Goal: Task Accomplishment & Management: Manage account settings

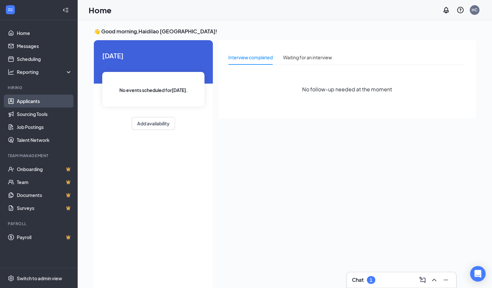
click at [33, 104] on link "Applicants" at bounding box center [44, 101] width 55 height 13
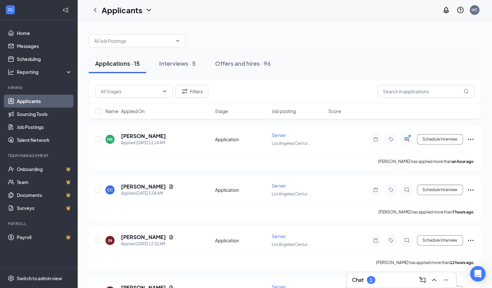
click at [388, 284] on div "Chat 1" at bounding box center [401, 279] width 99 height 10
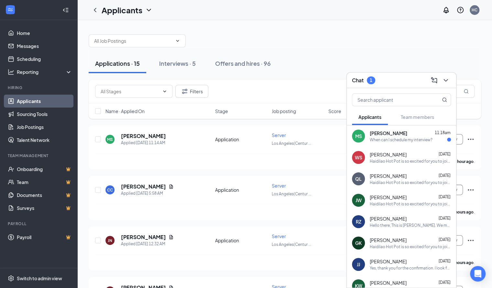
click at [412, 140] on div "When can I schedule my interview?" at bounding box center [401, 140] width 63 height 6
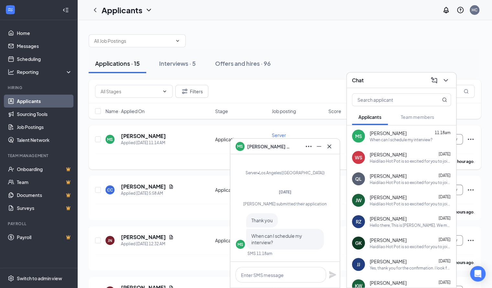
click at [175, 161] on div "[PERSON_NAME] has applied more than an hour ago ." at bounding box center [285, 161] width 380 height 16
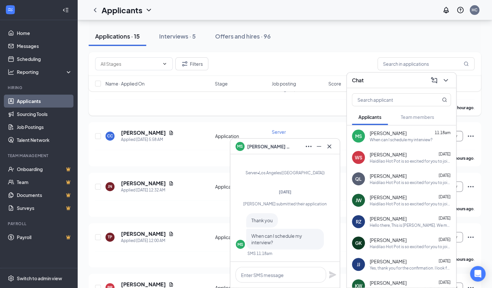
scroll to position [54, 0]
click at [334, 149] on button at bounding box center [329, 146] width 10 height 10
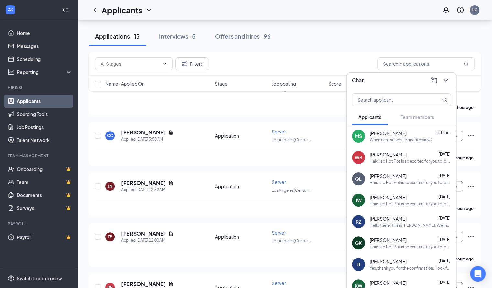
click at [410, 128] on div "[PERSON_NAME] 11:18am When can I schedule my interview?" at bounding box center [401, 135] width 109 height 21
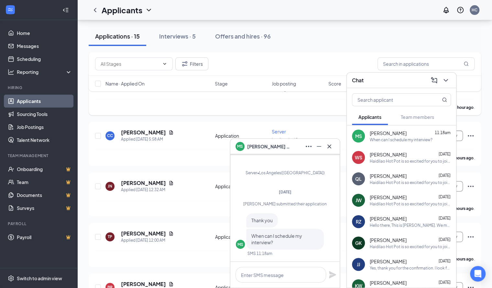
click at [226, 99] on div "[PERSON_NAME] has applied more than an hour ago ." at bounding box center [285, 107] width 380 height 16
click at [447, 81] on icon "ChevronDown" at bounding box center [446, 80] width 8 height 8
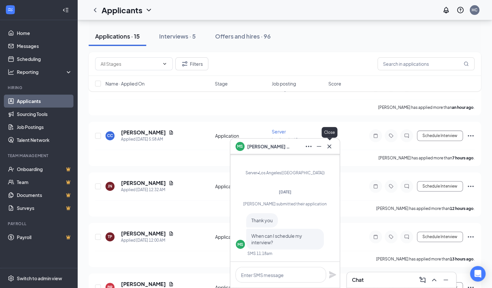
click at [329, 145] on icon "Cross" at bounding box center [330, 146] width 4 height 4
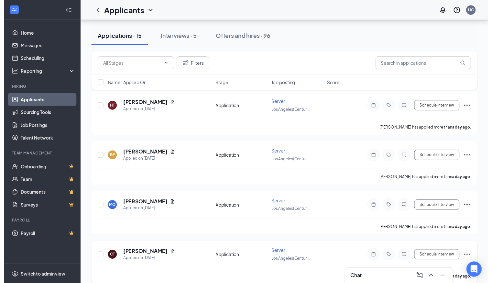
scroll to position [527, 0]
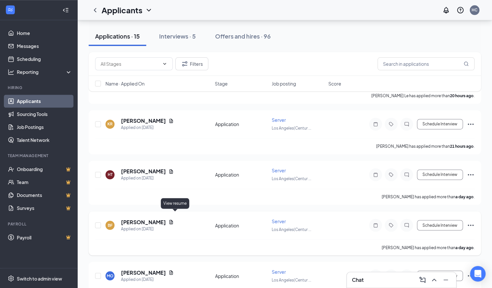
click at [173, 219] on icon "Document" at bounding box center [172, 221] width 4 height 4
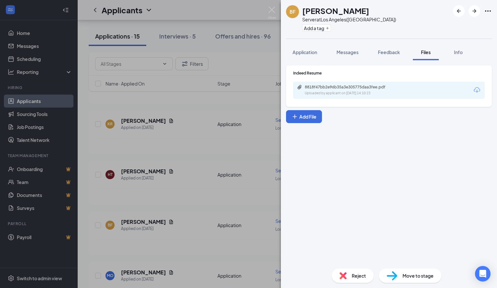
click at [244, 171] on div "BF [PERSON_NAME] Server at [GEOGRAPHIC_DATA]([GEOGRAPHIC_DATA]) Add a tag Appli…" at bounding box center [248, 144] width 497 height 288
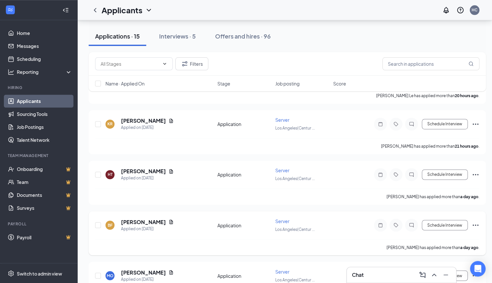
click at [174, 219] on icon "Document" at bounding box center [171, 221] width 5 height 5
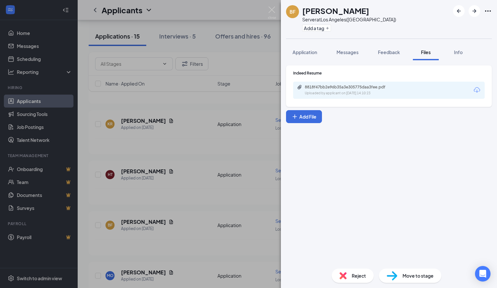
click at [476, 91] on icon "Download" at bounding box center [477, 90] width 6 height 6
click at [161, 195] on div "BF [PERSON_NAME] Server at [GEOGRAPHIC_DATA]([GEOGRAPHIC_DATA]) Add a tag Appli…" at bounding box center [248, 144] width 497 height 288
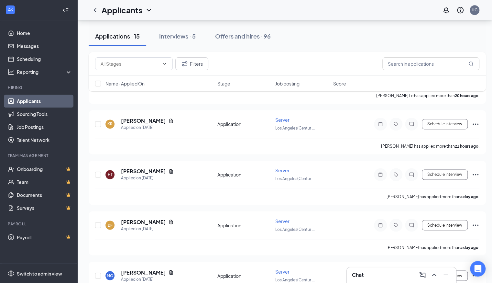
scroll to position [462, 0]
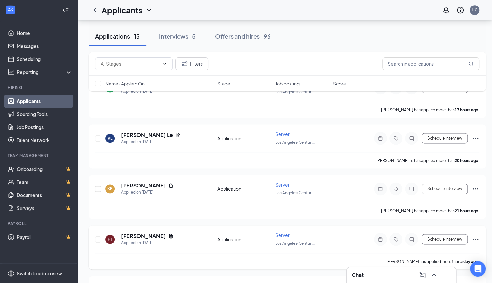
click at [156, 232] on div "[PERSON_NAME]" at bounding box center [147, 235] width 53 height 7
click at [169, 233] on icon "Document" at bounding box center [171, 235] width 5 height 5
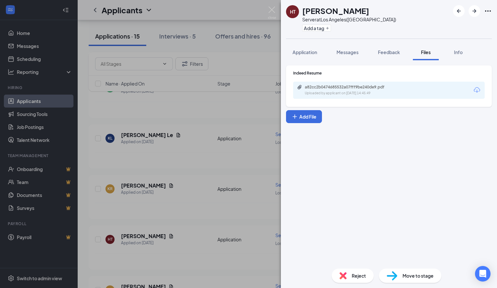
click at [477, 92] on icon "Download" at bounding box center [477, 90] width 6 height 6
click at [197, 245] on div "HT [PERSON_NAME] THIN Server at [GEOGRAPHIC_DATA]([GEOGRAPHIC_DATA]) Add a tag …" at bounding box center [248, 144] width 497 height 288
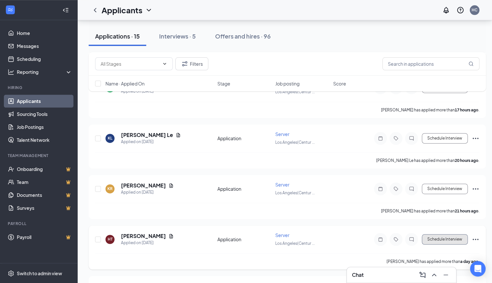
click at [454, 234] on button "Schedule Interview" at bounding box center [445, 239] width 46 height 10
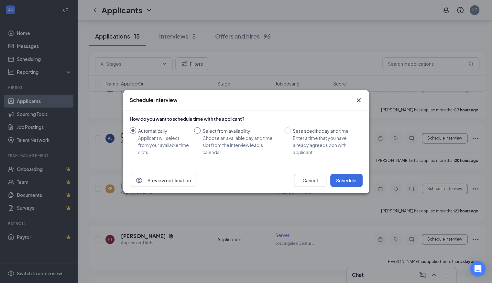
click at [196, 130] on input "Select from availability Choose an available day and time slot from the intervi…" at bounding box center [197, 130] width 6 height 6
radio input "true"
radio input "false"
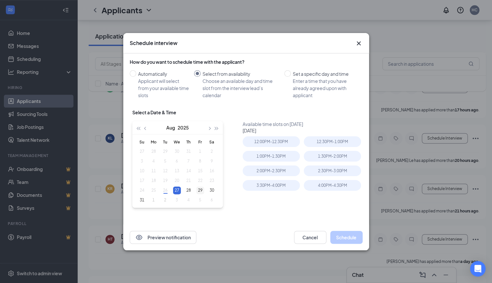
type input "[DATE]"
click at [198, 192] on div "29" at bounding box center [200, 190] width 8 height 8
click at [326, 155] on div "1:30PM - 2:00PM" at bounding box center [332, 156] width 57 height 11
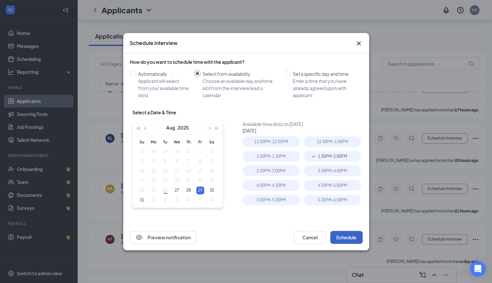
click at [344, 238] on button "Schedule" at bounding box center [346, 237] width 32 height 13
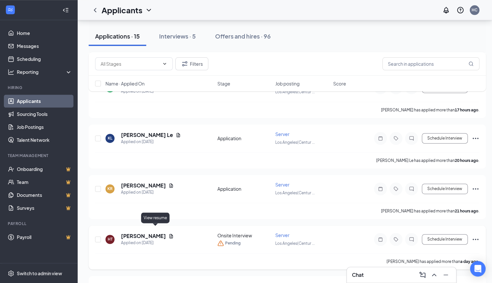
click at [169, 233] on icon "Document" at bounding box center [171, 235] width 5 height 5
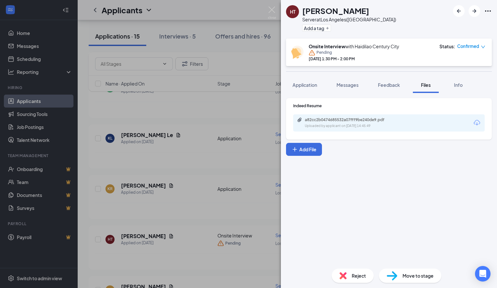
click at [191, 204] on div "HT [PERSON_NAME] THIN Server at [GEOGRAPHIC_DATA]([GEOGRAPHIC_DATA]) Add a tag …" at bounding box center [248, 144] width 497 height 288
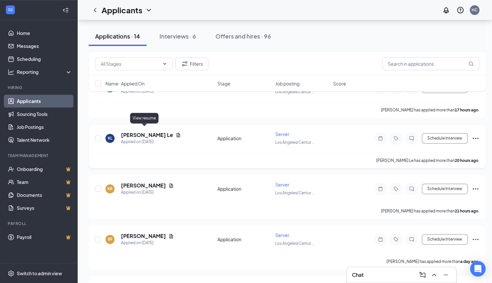
click at [177, 133] on icon "Document" at bounding box center [179, 135] width 4 height 4
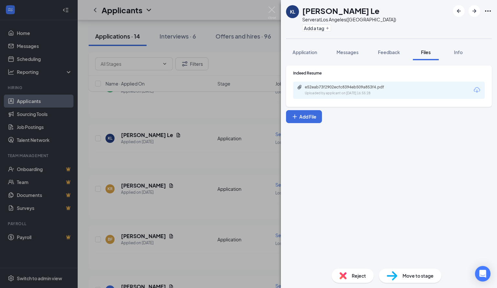
click at [480, 89] on icon "Download" at bounding box center [477, 90] width 8 height 8
click at [187, 206] on div "KL [PERSON_NAME] Le Server at [GEOGRAPHIC_DATA]([GEOGRAPHIC_DATA]) Add a tag Ap…" at bounding box center [248, 144] width 497 height 288
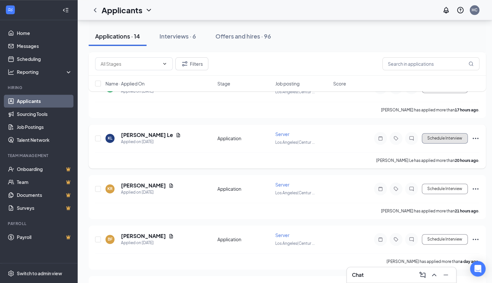
click at [446, 135] on button "Schedule Interview" at bounding box center [445, 138] width 46 height 10
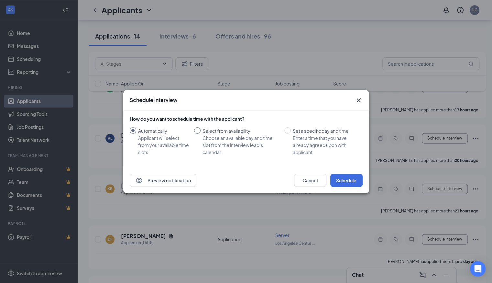
click at [198, 131] on input "Select from availability Choose an available day and time slot from the intervi…" at bounding box center [197, 130] width 6 height 6
radio input "true"
radio input "false"
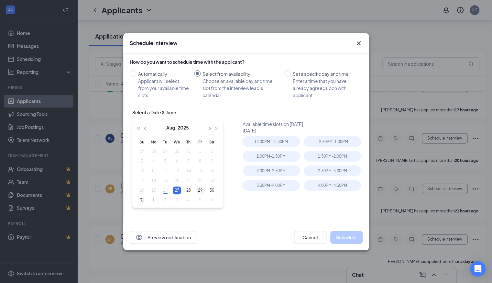
type input "[DATE]"
click at [197, 190] on div "29" at bounding box center [200, 190] width 8 height 8
click at [286, 173] on div "3:30PM - 4:00PM" at bounding box center [271, 170] width 57 height 11
click at [349, 241] on button "Schedule" at bounding box center [346, 237] width 32 height 13
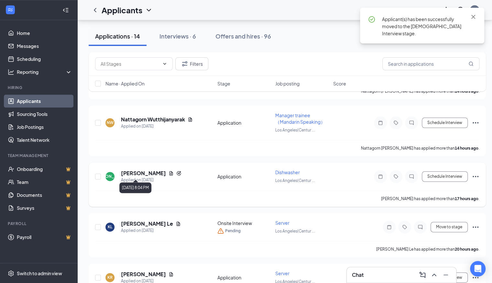
scroll to position [299, 3]
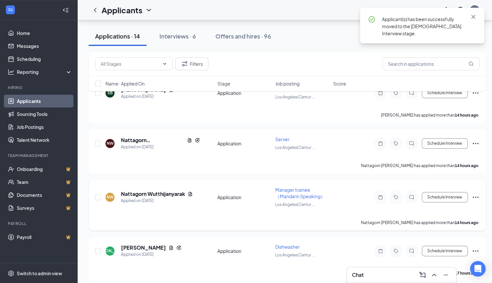
click at [189, 192] on icon "Document" at bounding box center [191, 194] width 4 height 4
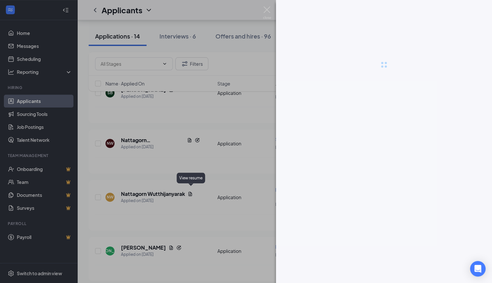
scroll to position [299, 0]
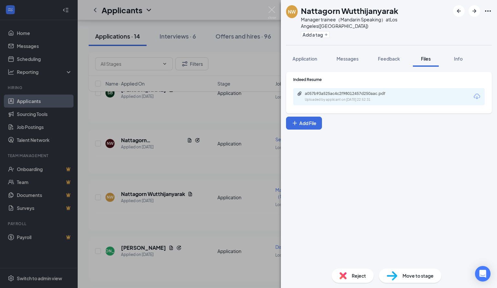
click at [177, 143] on div "NW Nattagorn [PERSON_NAME] Manager trainee（Mandarin Speaking） at [GEOGRAPHIC_DA…" at bounding box center [248, 144] width 497 height 288
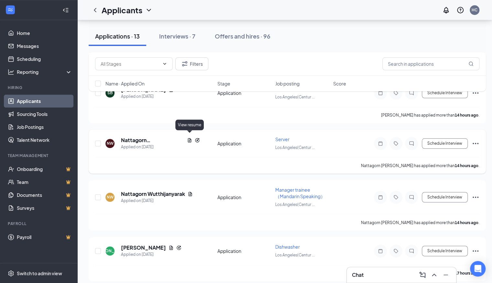
click at [187, 138] on icon "Document" at bounding box center [189, 140] width 5 height 5
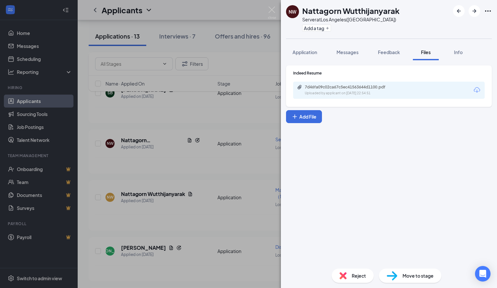
click at [474, 90] on icon "Download" at bounding box center [477, 90] width 6 height 6
click at [188, 165] on div "NW Nattagorn Wutthijanyarak Server at [GEOGRAPHIC_DATA]([GEOGRAPHIC_DATA]) Add …" at bounding box center [248, 144] width 497 height 288
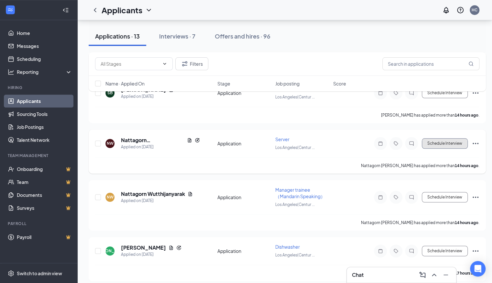
click at [444, 138] on button "Schedule Interview" at bounding box center [445, 143] width 46 height 10
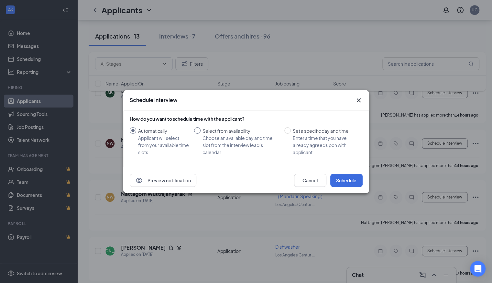
click at [194, 127] on input "Select from availability Choose an available day and time slot from the intervi…" at bounding box center [197, 130] width 6 height 6
radio input "true"
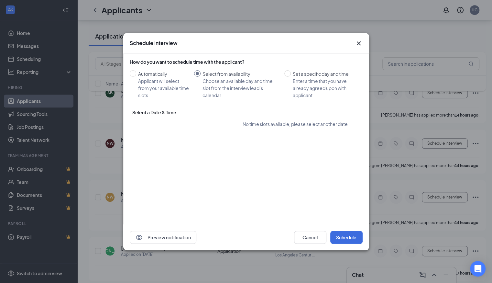
radio input "false"
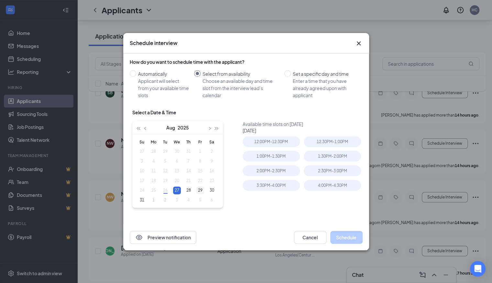
click at [200, 192] on div "29" at bounding box center [200, 190] width 8 height 8
type input "[DATE]"
click at [331, 157] on div "2:30PM - 3:00PM" at bounding box center [332, 156] width 57 height 11
click at [344, 235] on button "Schedule" at bounding box center [346, 237] width 32 height 13
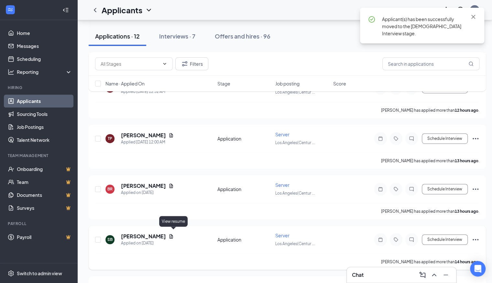
scroll to position [150, 0]
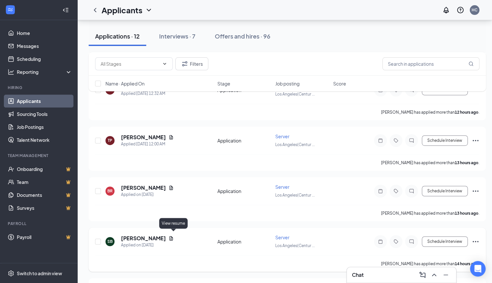
click at [173, 237] on icon "Document" at bounding box center [172, 238] width 4 height 4
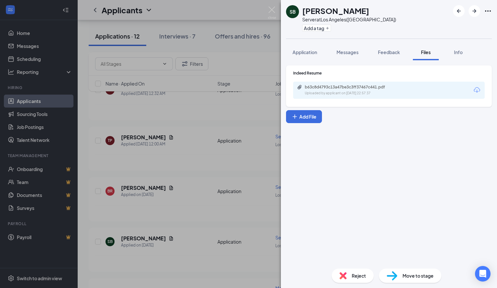
click at [476, 89] on icon "Download" at bounding box center [477, 90] width 8 height 8
click at [203, 199] on div "SB [PERSON_NAME] Server at [GEOGRAPHIC_DATA]([GEOGRAPHIC_DATA]) Add a tag Appli…" at bounding box center [248, 144] width 497 height 288
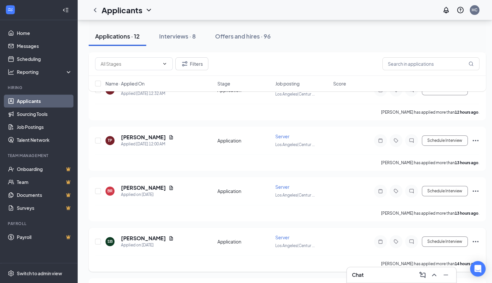
scroll to position [163, 0]
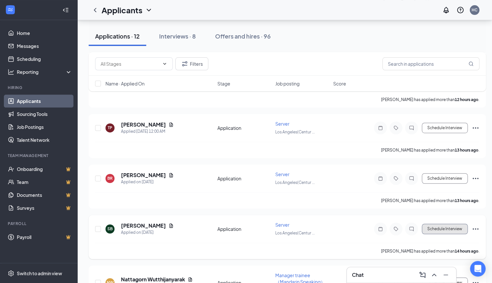
click at [442, 229] on button "Schedule Interview" at bounding box center [445, 229] width 46 height 10
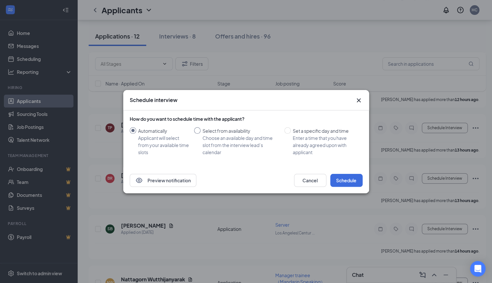
click at [198, 131] on input "Select from availability Choose an available day and time slot from the intervi…" at bounding box center [197, 130] width 6 height 6
radio input "true"
radio input "false"
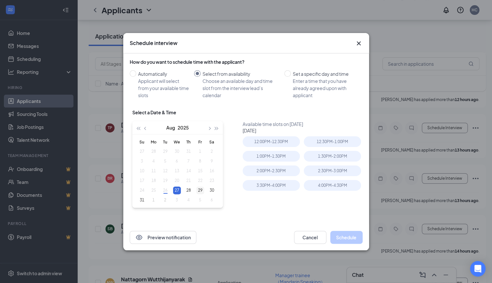
type input "[DATE]"
click at [200, 193] on div "29" at bounding box center [200, 190] width 8 height 8
click at [335, 161] on div "4:00PM - 4:30PM" at bounding box center [332, 156] width 57 height 11
click at [354, 235] on button "Schedule" at bounding box center [346, 237] width 32 height 13
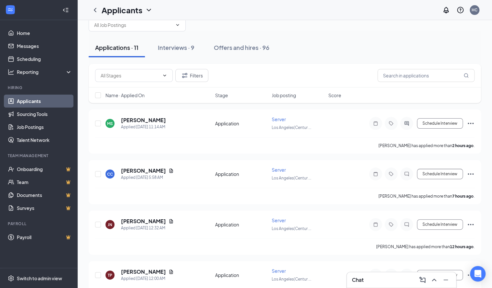
scroll to position [0, 0]
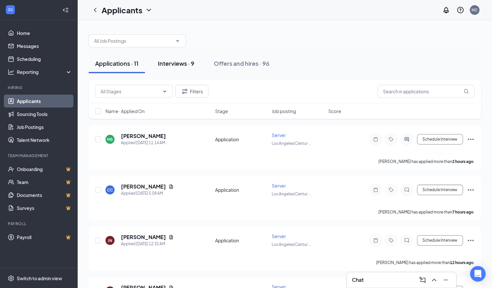
click at [174, 59] on div "Interviews · 9" at bounding box center [176, 63] width 37 height 8
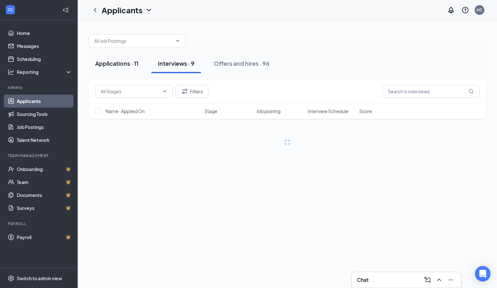
click at [124, 64] on div "Applications · 11" at bounding box center [116, 63] width 43 height 8
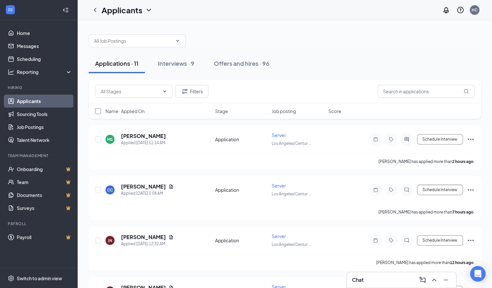
click at [98, 111] on input "checkbox" at bounding box center [98, 111] width 6 height 6
checkbox input "true"
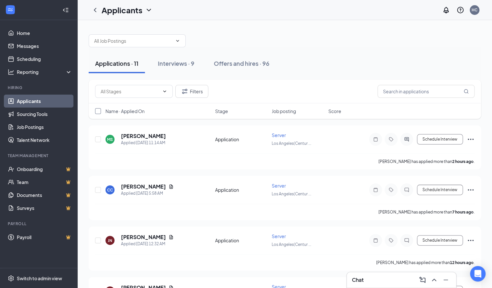
checkbox input "true"
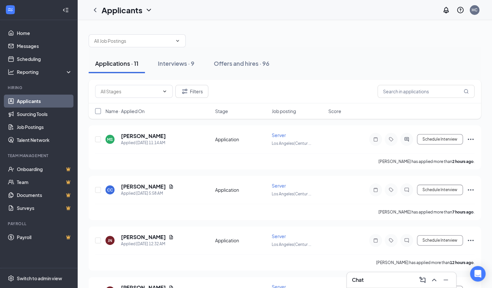
checkbox input "true"
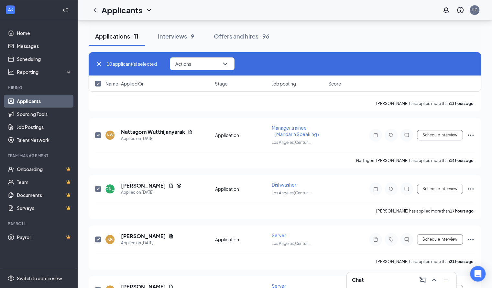
checkbox input "false"
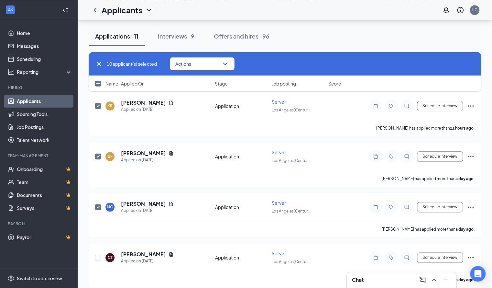
scroll to position [394, 0]
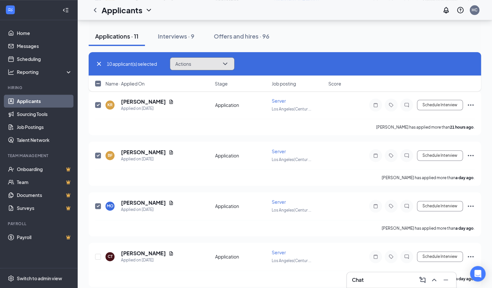
click at [194, 64] on button "Actions" at bounding box center [202, 63] width 65 height 13
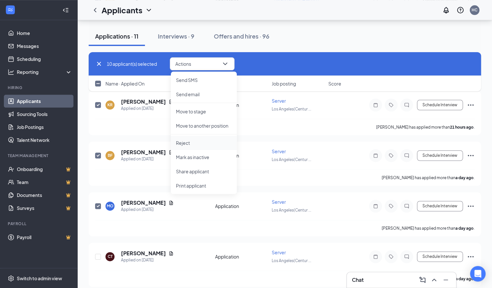
click at [199, 144] on p "Reject" at bounding box center [204, 143] width 56 height 6
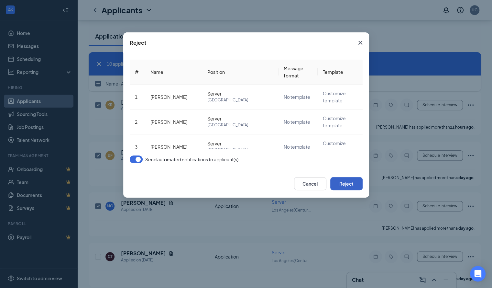
click at [350, 181] on button "Reject" at bounding box center [346, 183] width 32 height 13
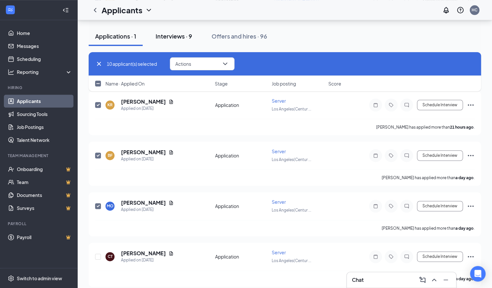
checkbox input "false"
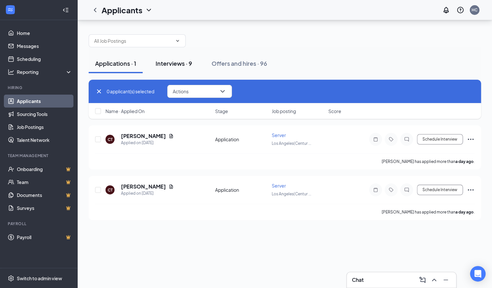
scroll to position [0, 0]
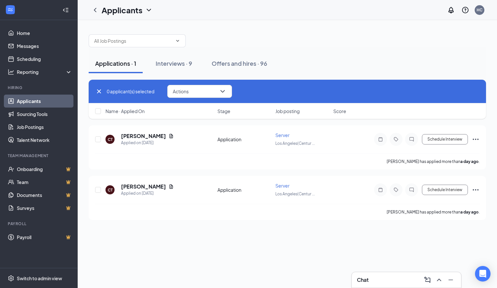
click at [116, 67] on button "Applications · 1" at bounding box center [116, 63] width 54 height 19
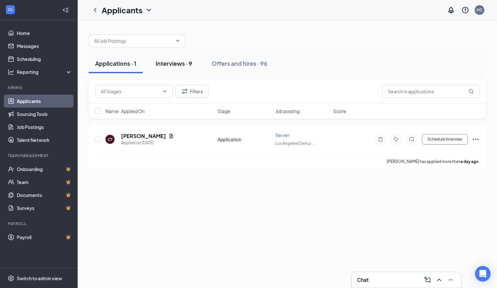
click at [181, 64] on div "Interviews · 9" at bounding box center [174, 63] width 37 height 8
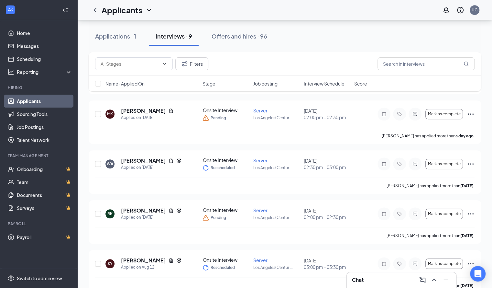
scroll to position [286, 0]
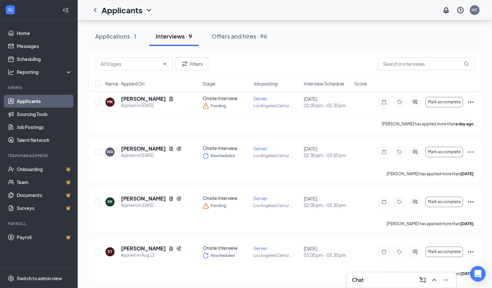
click at [325, 83] on span "Interview Schedule" at bounding box center [324, 83] width 41 height 6
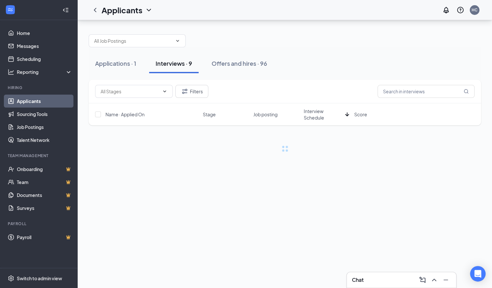
scroll to position [0, 0]
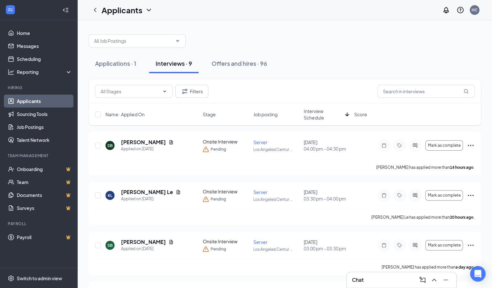
click at [323, 114] on span "Interview Schedule" at bounding box center [323, 114] width 39 height 13
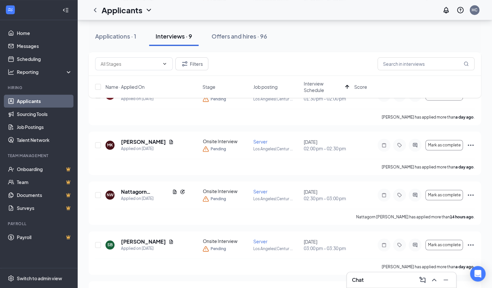
scroll to position [293, 0]
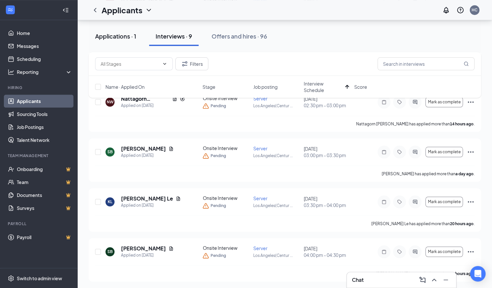
click at [120, 42] on button "Applications · 1" at bounding box center [116, 36] width 54 height 19
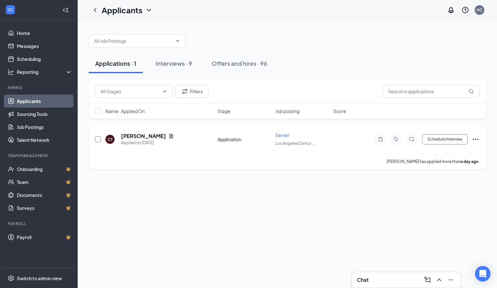
click at [98, 139] on input "checkbox" at bounding box center [98, 139] width 6 height 6
checkbox input "true"
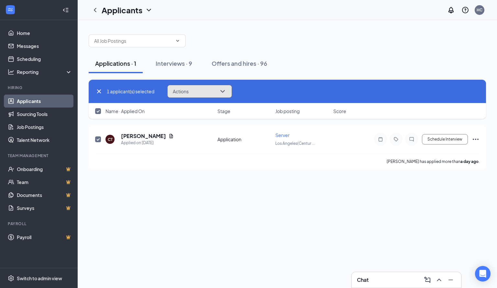
click at [221, 89] on icon "ChevronDown" at bounding box center [223, 91] width 8 height 8
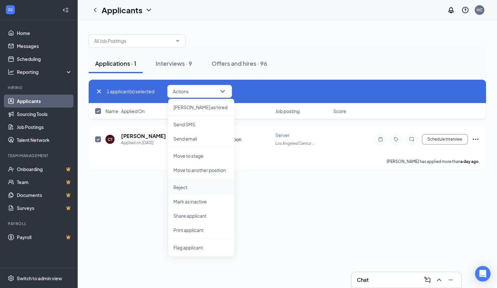
click at [185, 189] on p "Reject" at bounding box center [202, 187] width 56 height 6
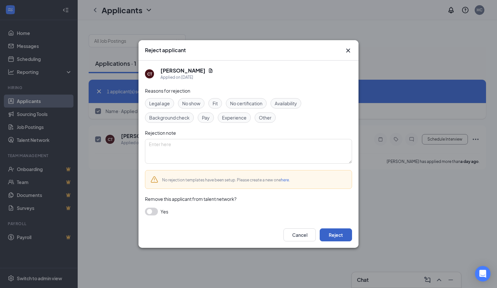
click at [341, 234] on button "Reject" at bounding box center [336, 234] width 32 height 13
checkbox input "false"
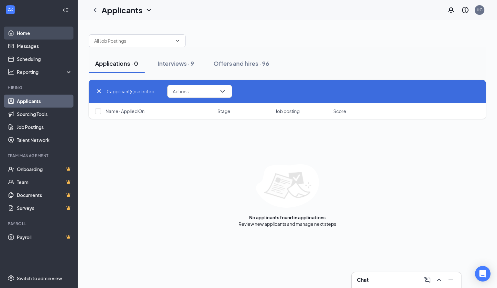
click at [30, 31] on link "Home" at bounding box center [44, 33] width 55 height 13
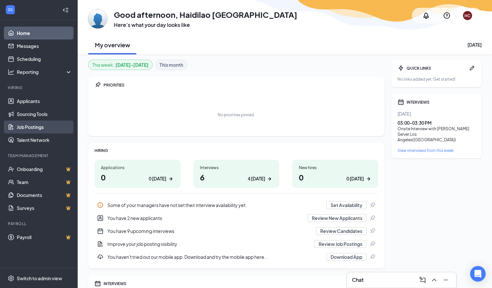
click at [27, 126] on link "Job Postings" at bounding box center [44, 126] width 55 height 13
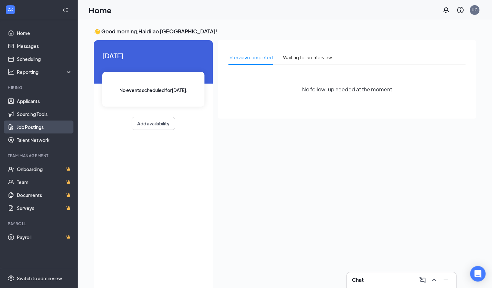
click at [35, 123] on link "Job Postings" at bounding box center [44, 126] width 55 height 13
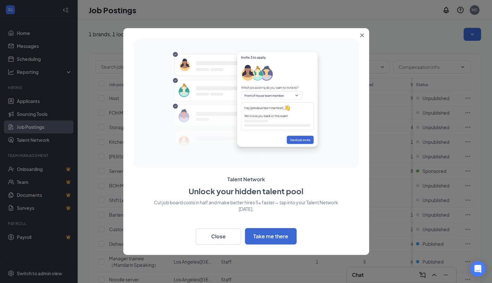
click at [218, 244] on div "Talent Network Unlock your hidden talent pool Cut job board costs in half and m…" at bounding box center [246, 141] width 246 height 227
click at [212, 237] on button "Close" at bounding box center [218, 236] width 45 height 16
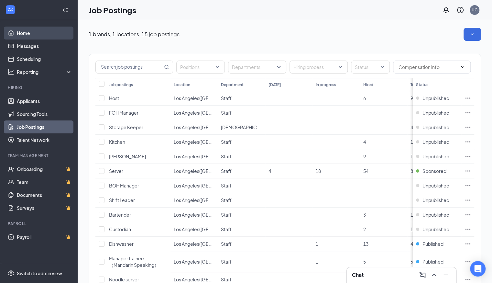
click at [38, 28] on link "Home" at bounding box center [44, 33] width 55 height 13
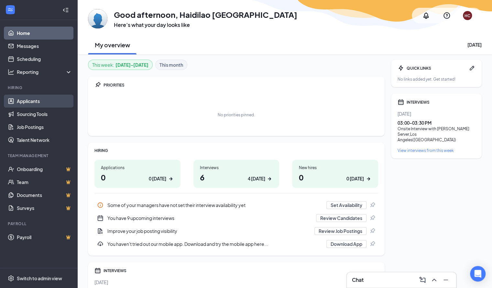
click at [37, 106] on link "Applicants" at bounding box center [44, 101] width 55 height 13
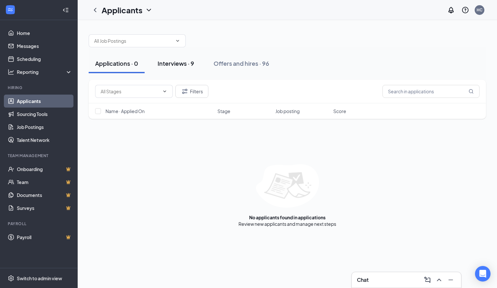
click at [180, 57] on button "Interviews · 9" at bounding box center [176, 63] width 50 height 19
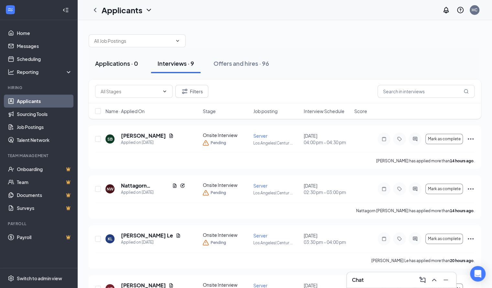
click at [124, 69] on button "Applications · 0" at bounding box center [117, 63] width 56 height 19
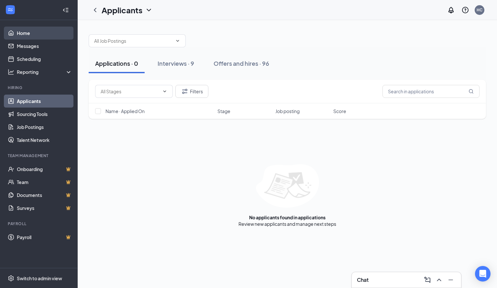
click at [33, 35] on link "Home" at bounding box center [44, 33] width 55 height 13
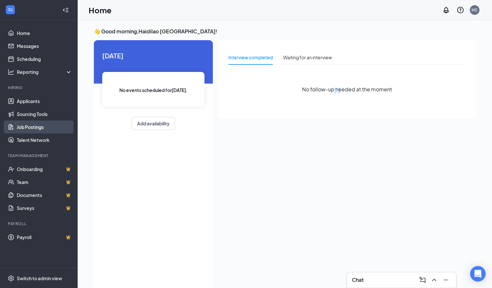
click at [46, 130] on link "Job Postings" at bounding box center [44, 126] width 55 height 13
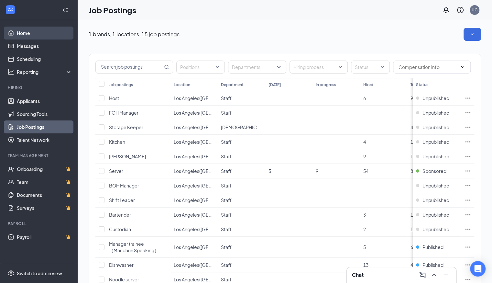
click at [35, 34] on link "Home" at bounding box center [44, 33] width 55 height 13
